Goal: Task Accomplishment & Management: Complete application form

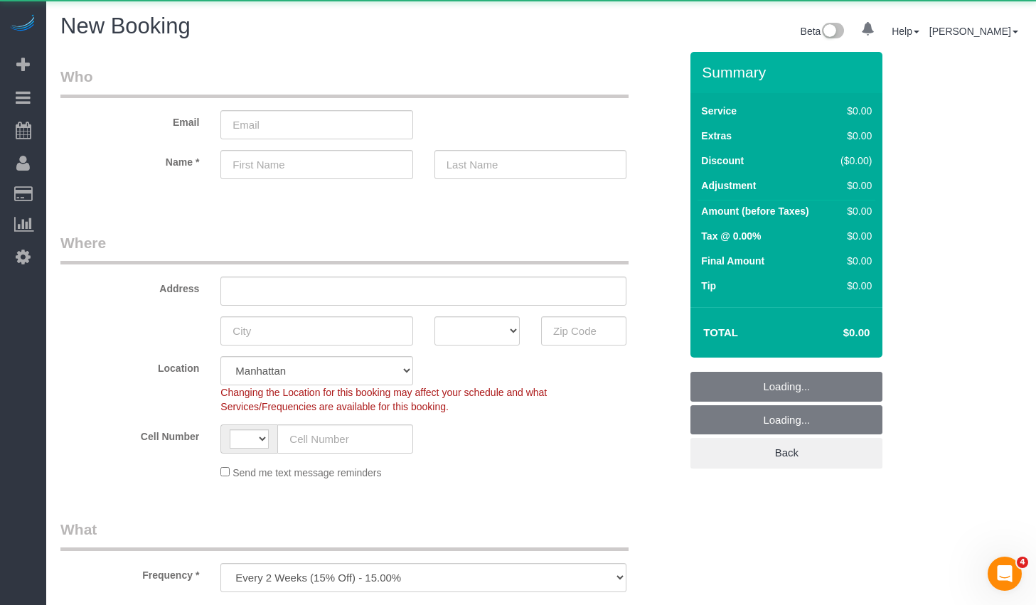
select select "string:[GEOGRAPHIC_DATA]"
select select "number:89"
select select "number:90"
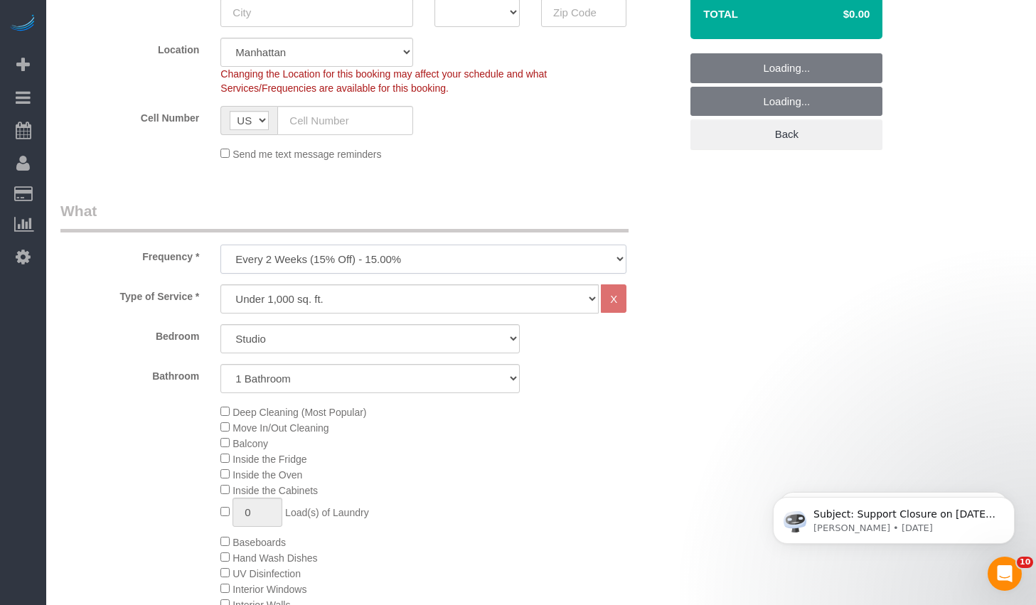
click at [366, 258] on select "One Time Weekly (20% Off) - 20.00% Every 2 Weeks (15% Off) - 15.00% Every 4 Wee…" at bounding box center [423, 259] width 406 height 29
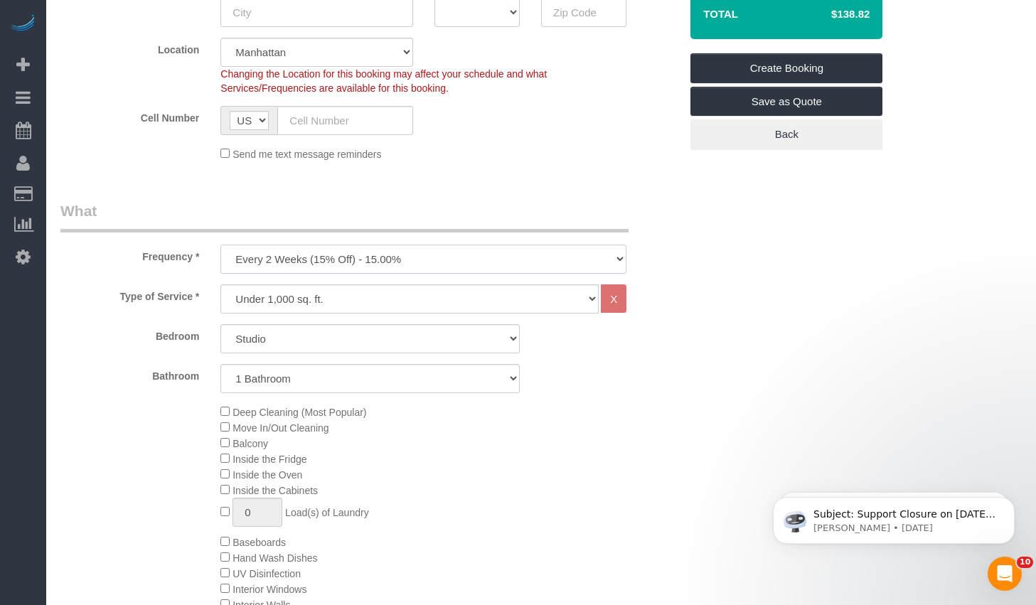
select select "object:1279"
click at [220, 245] on select "One Time Weekly (20% Off) - 20.00% Every 2 Weeks (15% Off) - 15.00% Every 4 Wee…" at bounding box center [423, 259] width 406 height 29
click at [285, 303] on select "Under 1,000 sq. ft. 1,001 - 1,500 sq. ft. 1,500+ sq. ft. Custom Cleaning Office…" at bounding box center [409, 299] width 378 height 29
click at [289, 329] on select "Studio 1 Bedroom 2 Bedrooms 3 Bedrooms" at bounding box center [369, 338] width 299 height 29
select select "1"
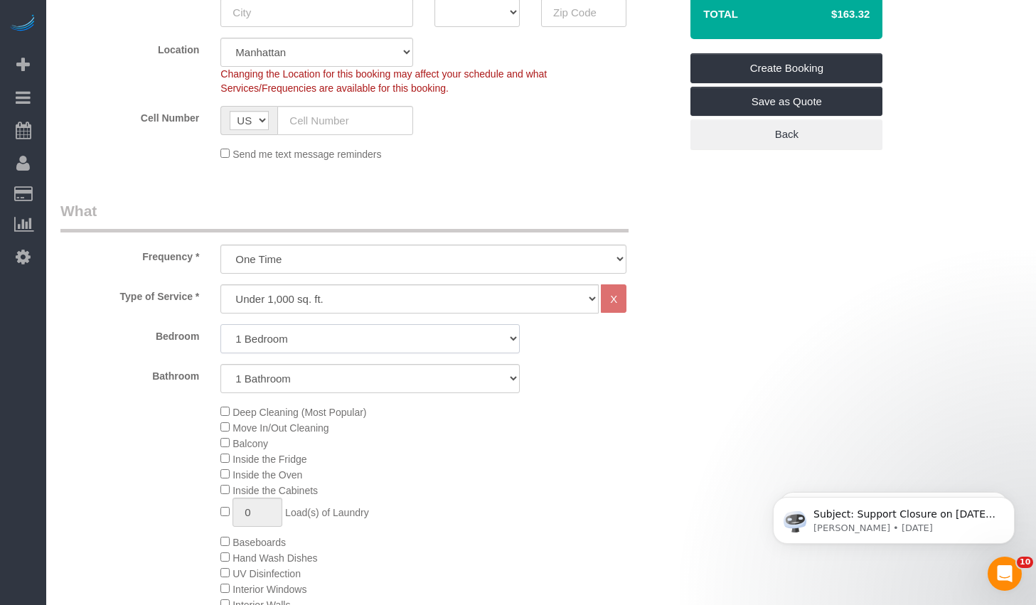
click at [220, 324] on select "Studio 1 Bedroom 2 Bedrooms 3 Bedrooms" at bounding box center [369, 338] width 299 height 29
click at [250, 407] on span "Deep Cleaning (Most Popular)" at bounding box center [300, 412] width 134 height 11
click at [229, 410] on span "Deep Cleaning (Most Popular)" at bounding box center [293, 412] width 146 height 11
